Goal: Task Accomplishment & Management: Manage account settings

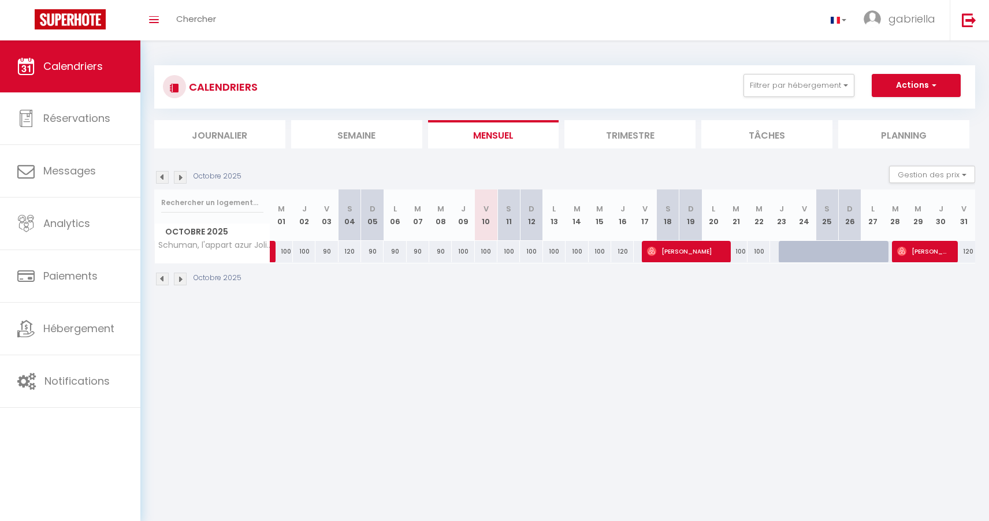
click at [621, 143] on li "Trimestre" at bounding box center [629, 134] width 131 height 28
select select
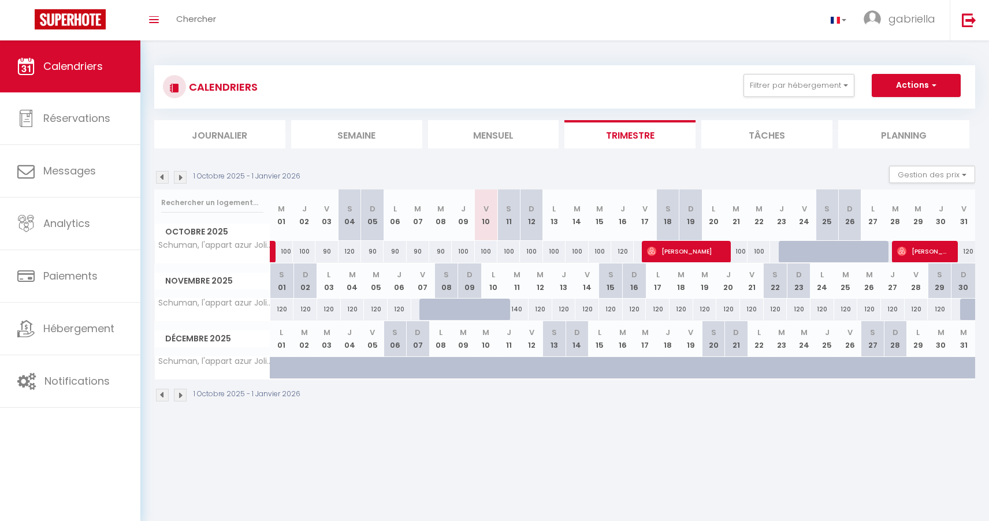
click at [425, 315] on div at bounding box center [431, 310] width 24 height 22
type input "120"
select select "1"
type input "Ven 07 Novembre 2025"
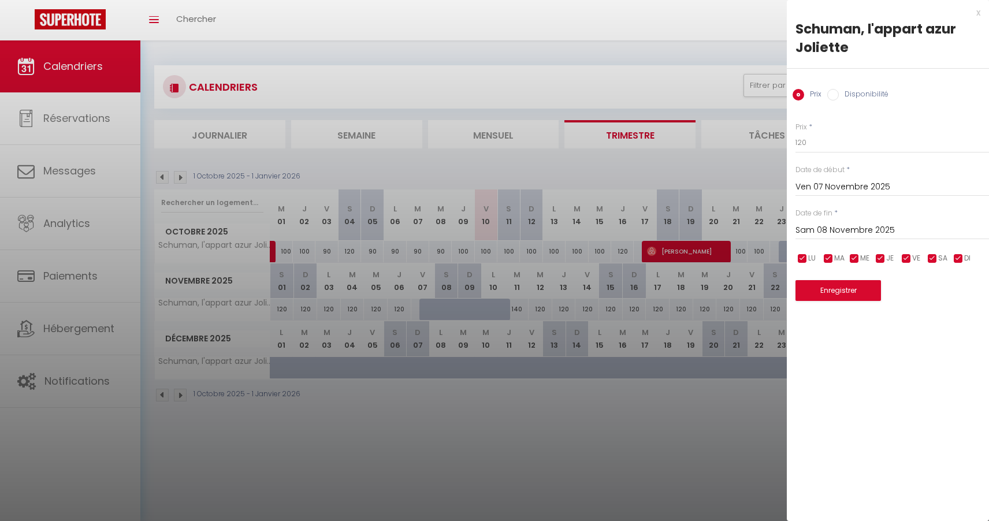
click at [806, 226] on input "Sam 08 Novembre 2025" at bounding box center [892, 230] width 194 height 15
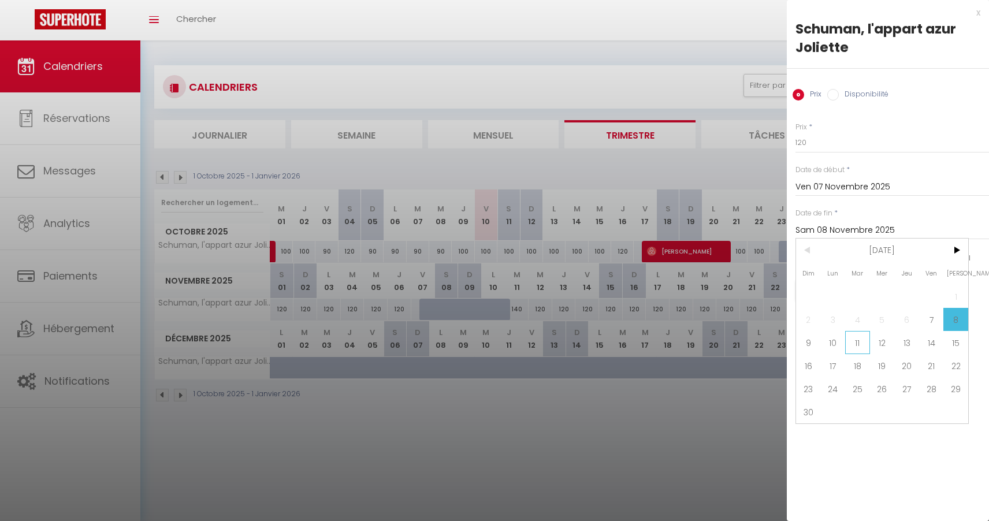
click at [854, 340] on span "11" at bounding box center [857, 342] width 25 height 23
type input "[DATE] Novembre 2025"
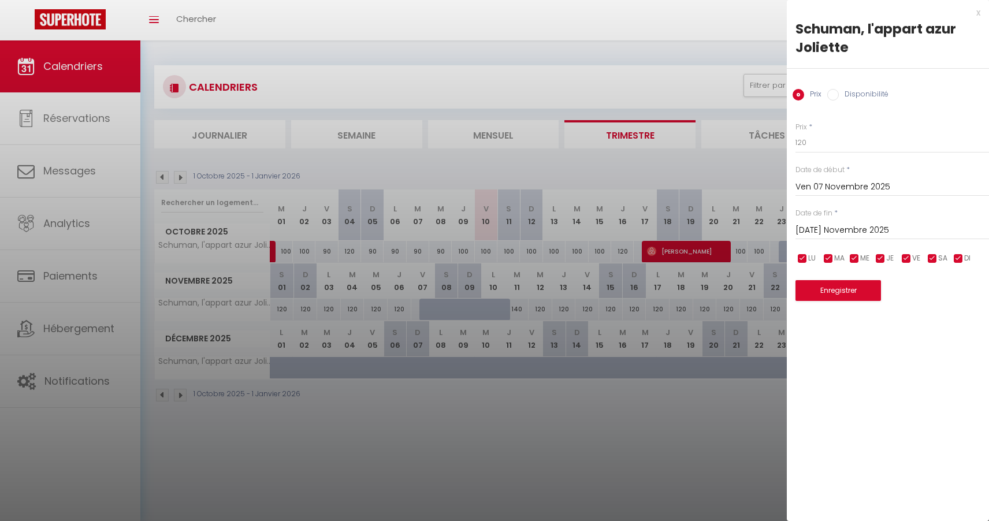
click at [835, 94] on input "Disponibilité" at bounding box center [833, 95] width 12 height 12
radio input "true"
radio input "false"
click at [829, 289] on button "Enregistrer" at bounding box center [837, 291] width 85 height 21
